Goal: Task Accomplishment & Management: Use online tool/utility

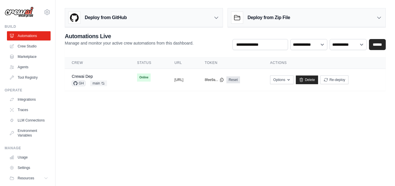
click at [131, 19] on div "Deploy from GitHub" at bounding box center [144, 17] width 158 height 19
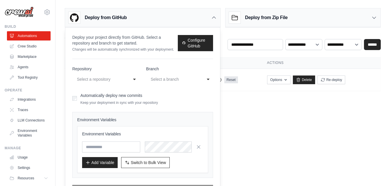
click at [117, 19] on h3 "Deploy from GitHub" at bounding box center [106, 17] width 42 height 7
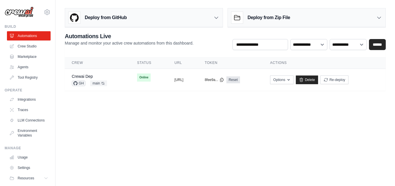
click at [117, 19] on h3 "Deploy from GitHub" at bounding box center [106, 17] width 42 height 7
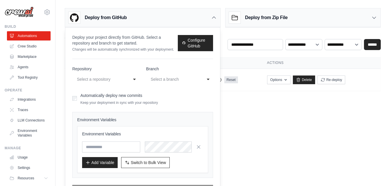
click at [122, 21] on div "Deploy from GitHub" at bounding box center [98, 18] width 58 height 12
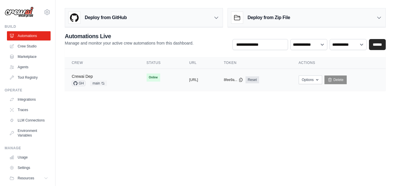
click at [87, 75] on link "Crewai Dep" at bounding box center [82, 76] width 21 height 5
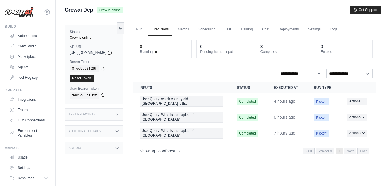
click at [98, 132] on h3 "Additional Details" at bounding box center [85, 131] width 32 height 3
click at [96, 116] on div "Test Endpoints" at bounding box center [94, 114] width 58 height 12
